Goal: Navigation & Orientation: Find specific page/section

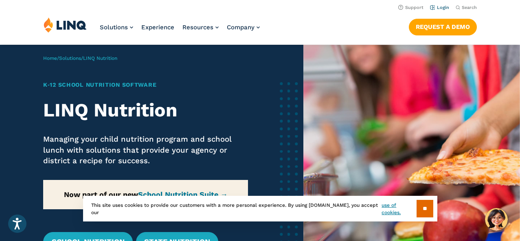
click at [439, 7] on link "Login" at bounding box center [439, 7] width 19 height 5
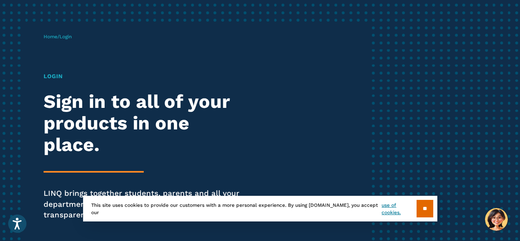
scroll to position [62, 0]
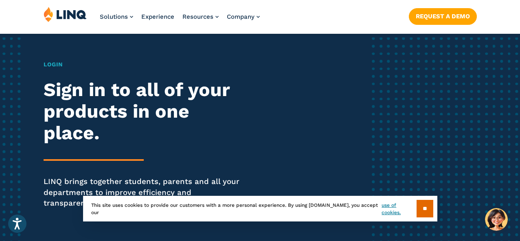
click at [58, 64] on h1 "Login" at bounding box center [144, 64] width 200 height 9
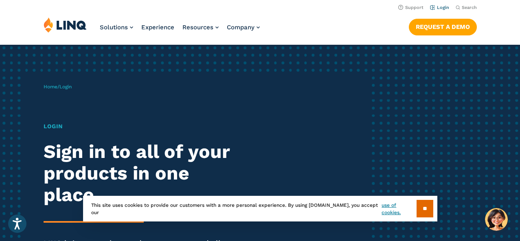
click at [441, 8] on link "Login" at bounding box center [439, 7] width 19 height 5
click at [423, 208] on input "**" at bounding box center [425, 209] width 17 height 18
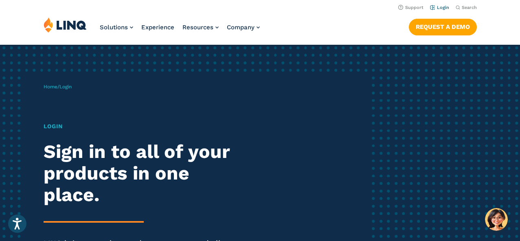
click at [442, 7] on link "Login" at bounding box center [439, 7] width 19 height 5
click at [442, 5] on link "Login" at bounding box center [439, 7] width 19 height 5
click at [17, 219] on circle "Open accessiBe: accessibility options, statement and help" at bounding box center [17, 218] width 3 height 3
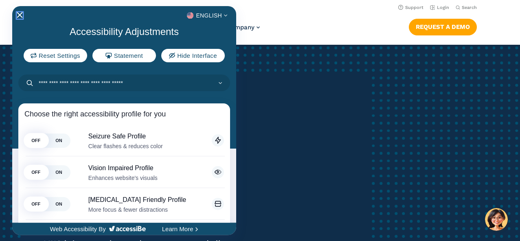
click at [20, 14] on icon "Close Accessibility Interface" at bounding box center [20, 15] width 6 height 6
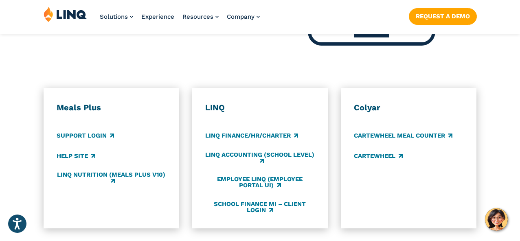
scroll to position [426, 0]
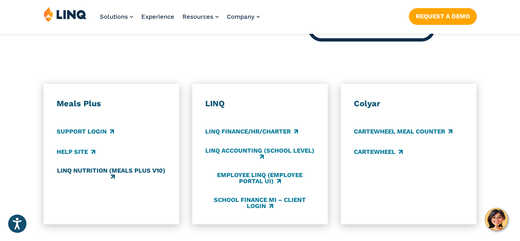
click at [96, 167] on link "LINQ Nutrition (Meals Plus v10)" at bounding box center [112, 173] width 110 height 13
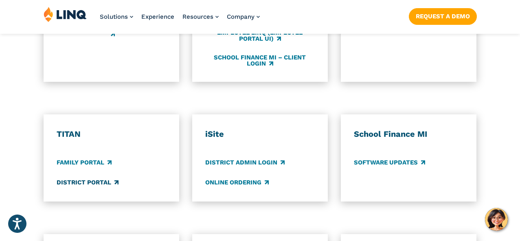
scroll to position [570, 0]
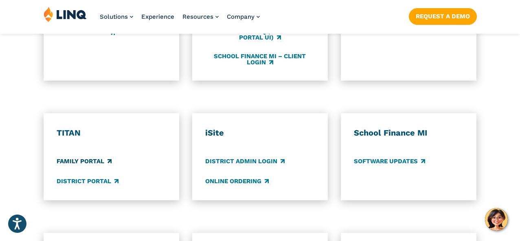
click at [89, 157] on link "Family Portal" at bounding box center [84, 161] width 55 height 9
